Goal: Use online tool/utility: Utilize a website feature to perform a specific function

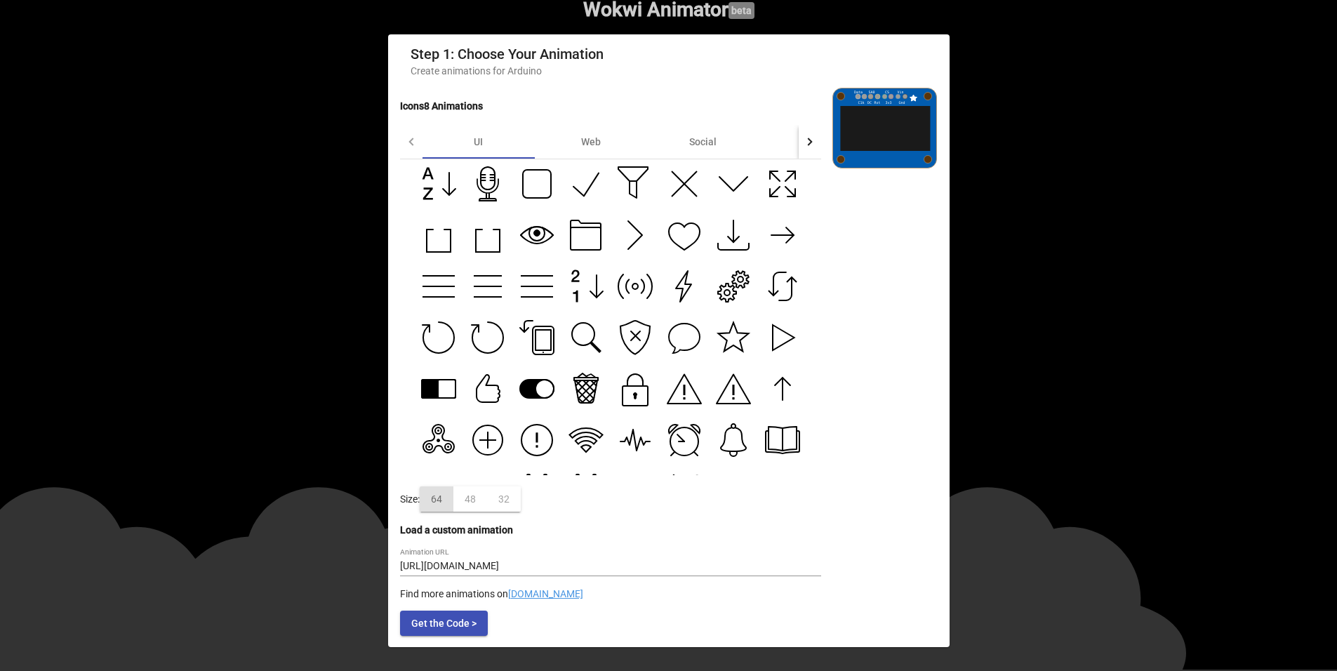
scroll to position [33, 0]
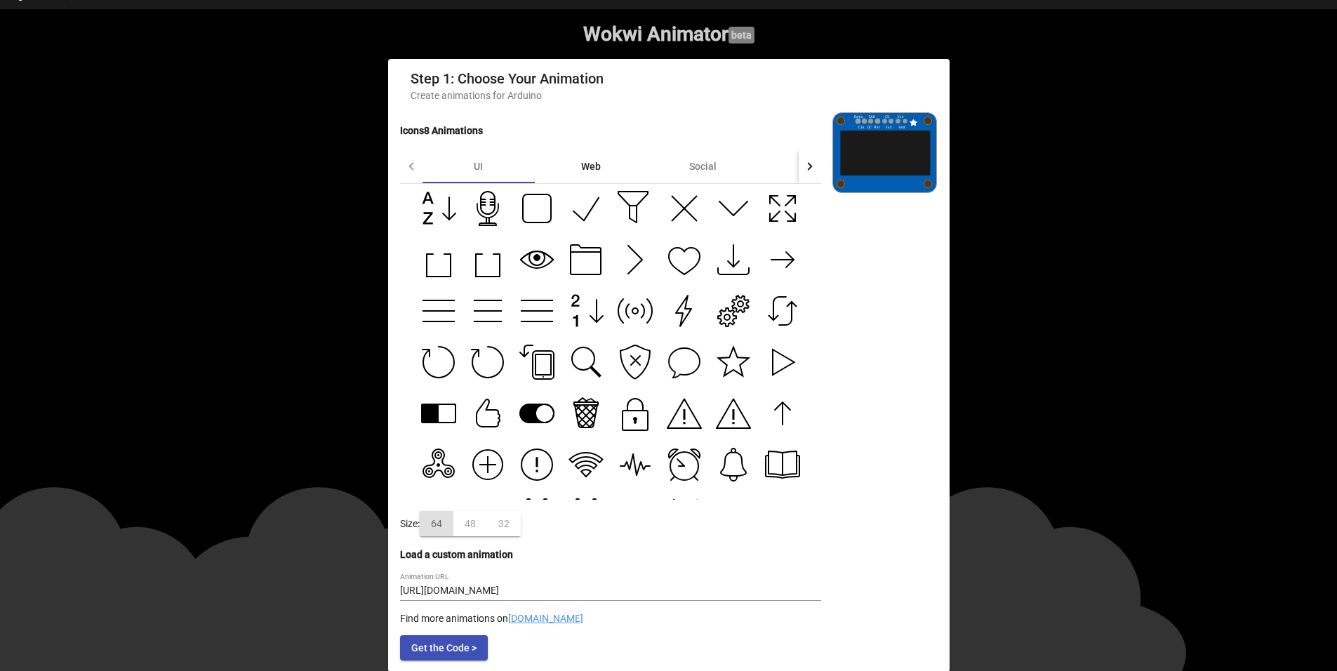
click at [603, 176] on div "Web" at bounding box center [591, 166] width 112 height 34
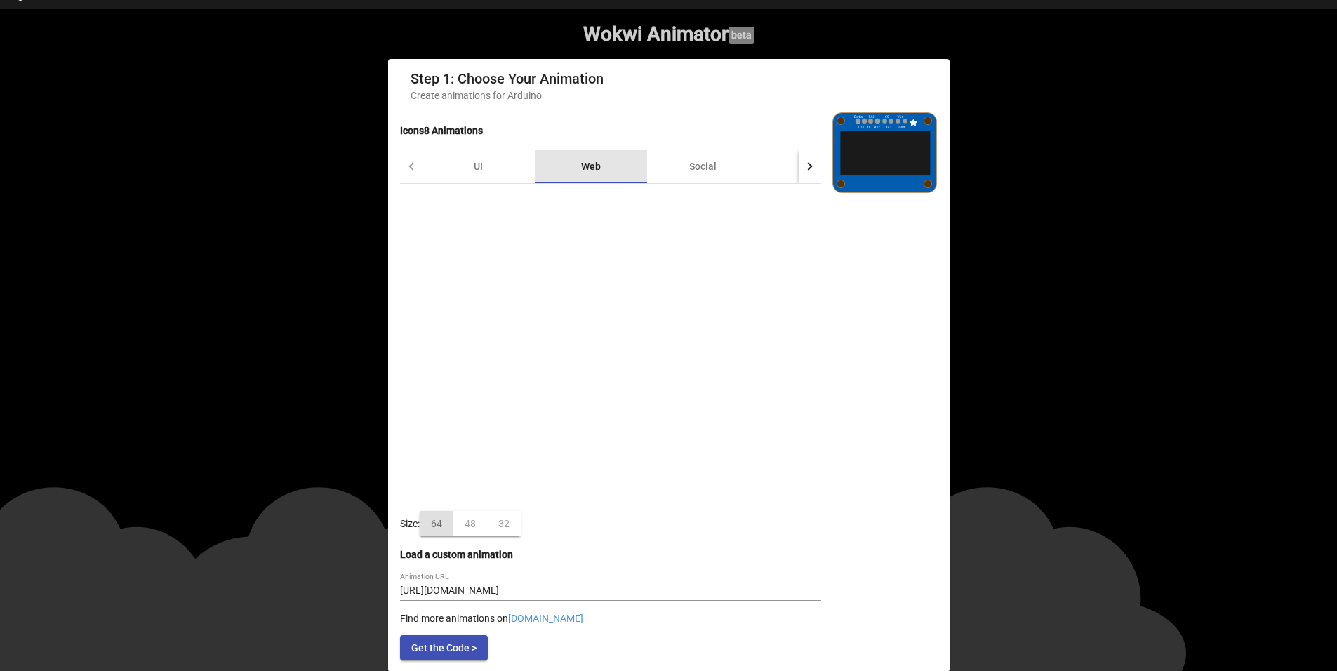
scroll to position [0, 0]
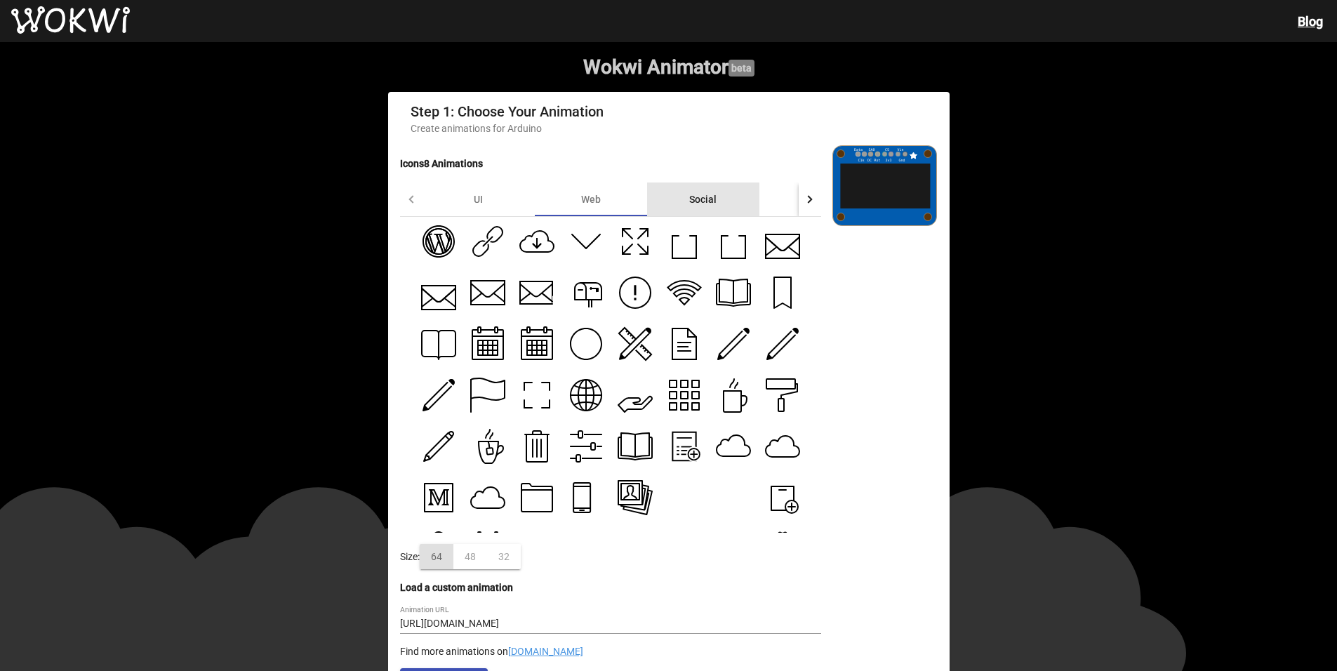
click at [709, 211] on div "Social" at bounding box center [703, 199] width 112 height 34
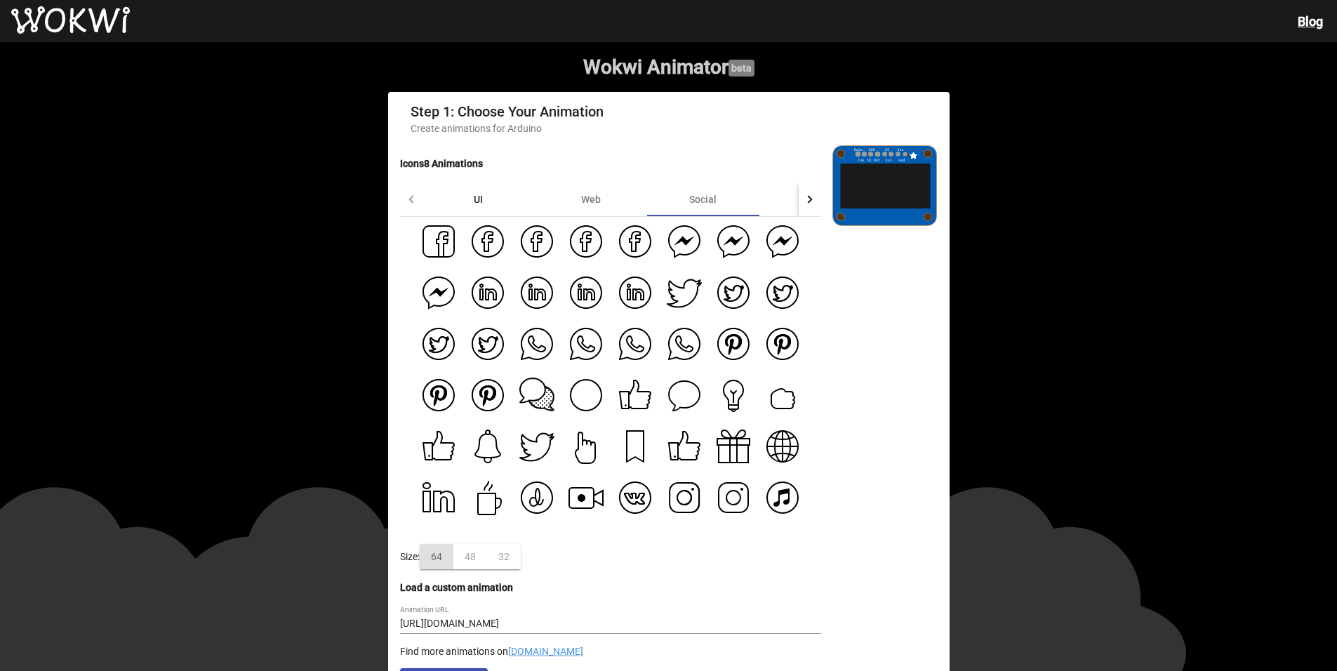
click at [495, 207] on div "UI" at bounding box center [478, 199] width 112 height 34
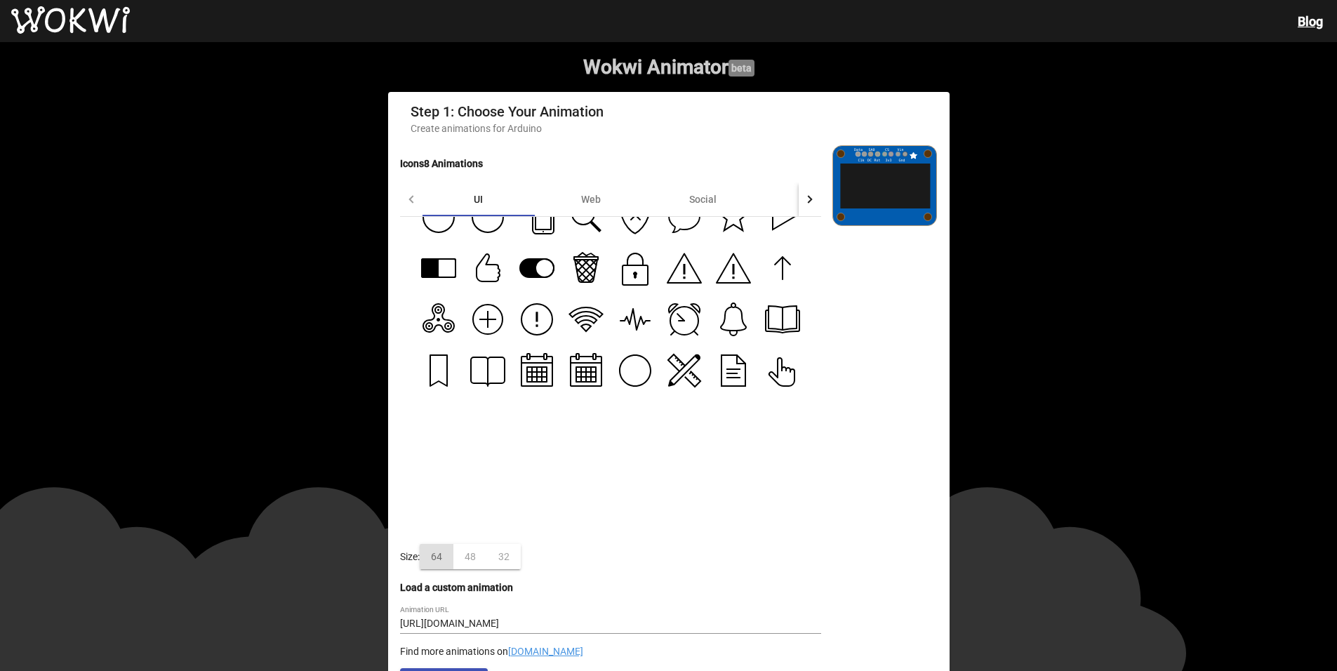
scroll to position [210, 0]
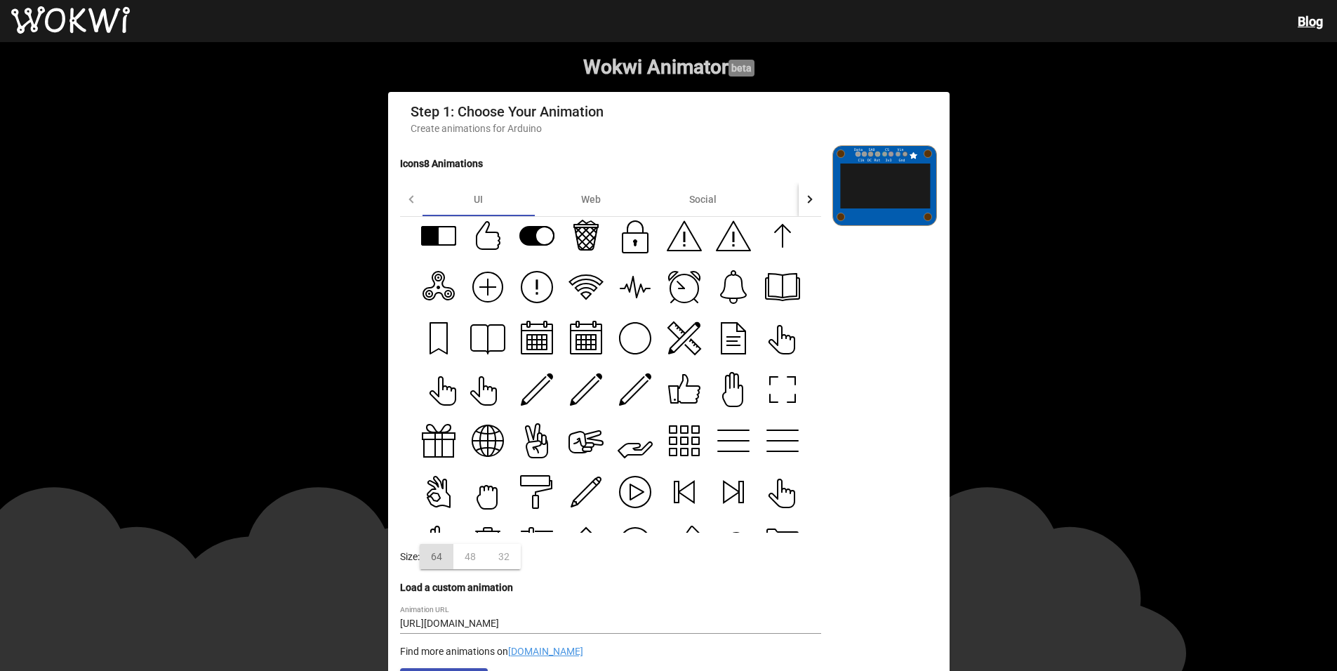
click at [576, 284] on icon at bounding box center [585, 280] width 33 height 10
type input "[URL][DOMAIN_NAME]"
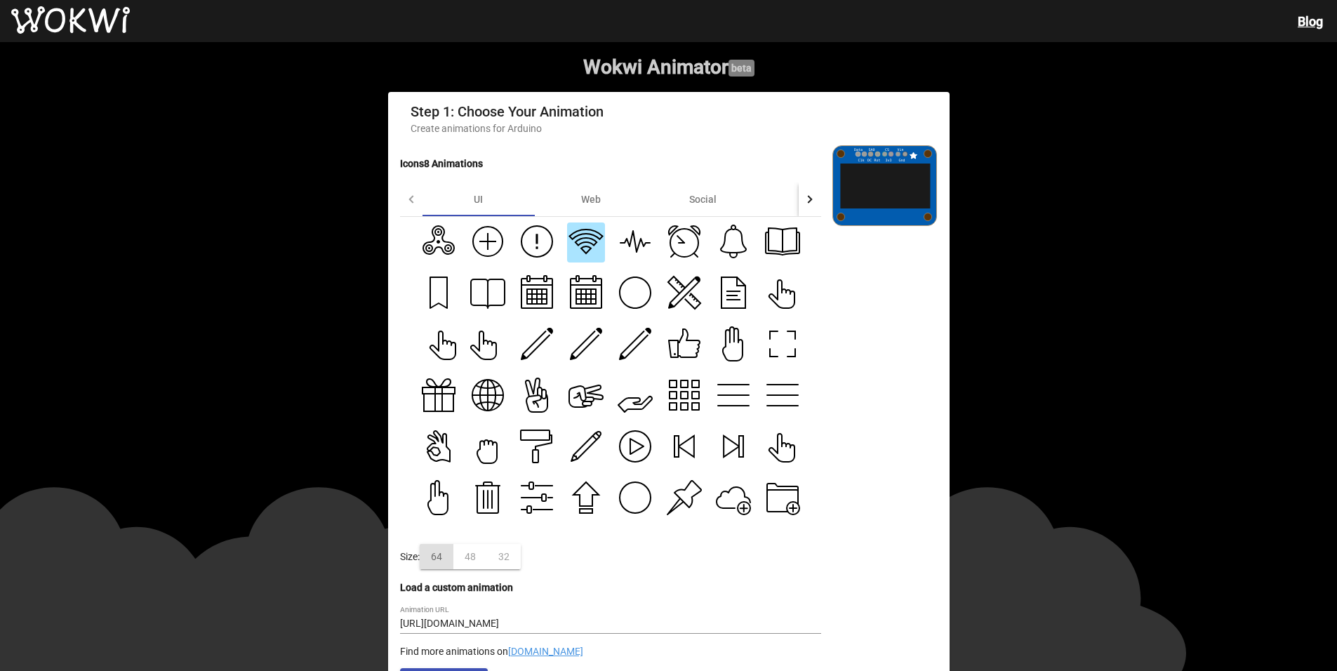
scroll to position [351, 0]
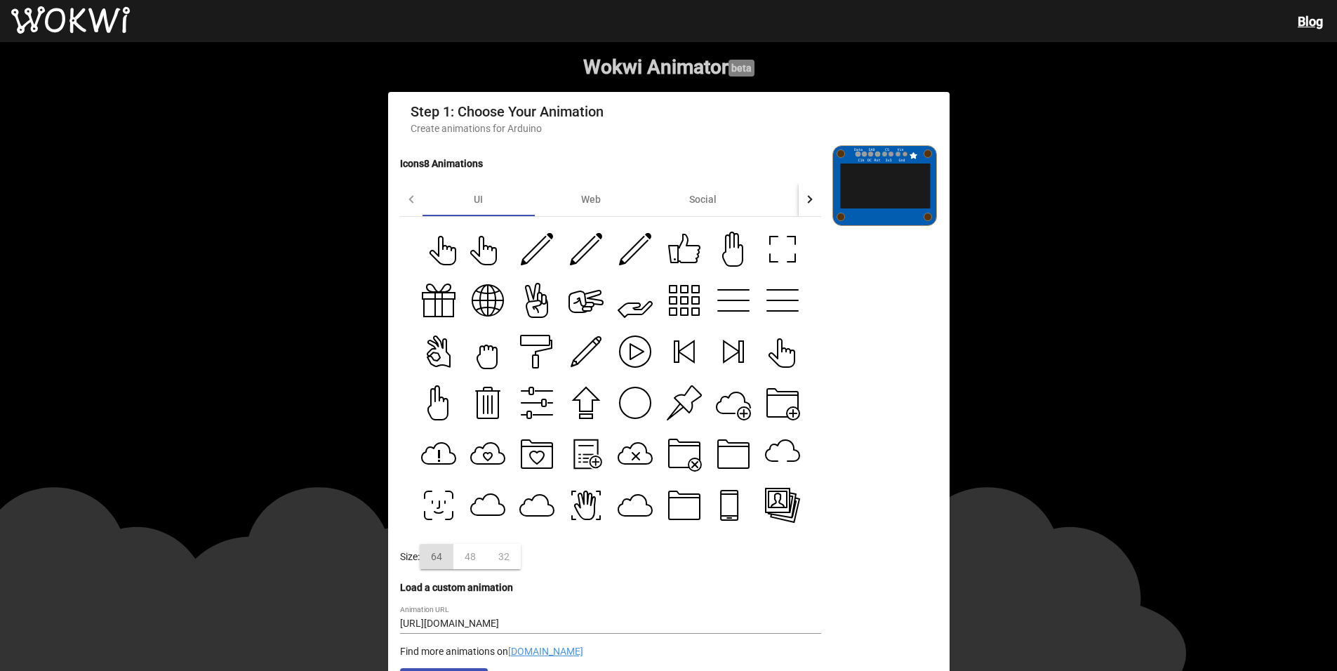
click at [518, 657] on link "[DOMAIN_NAME]" at bounding box center [545, 651] width 75 height 11
